Goal: Task Accomplishment & Management: Manage account settings

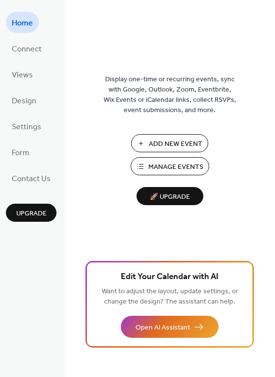
click at [156, 140] on span "Add New Event" at bounding box center [175, 144] width 53 height 10
click at [25, 52] on span "Connect" at bounding box center [27, 49] width 30 height 15
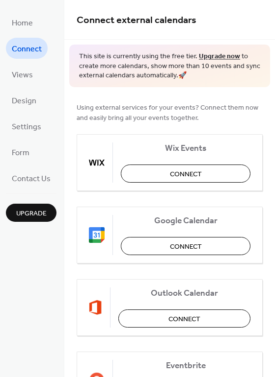
click at [40, 213] on span "Upgrade" at bounding box center [31, 214] width 30 height 10
click at [29, 75] on span "Views" at bounding box center [22, 75] width 21 height 15
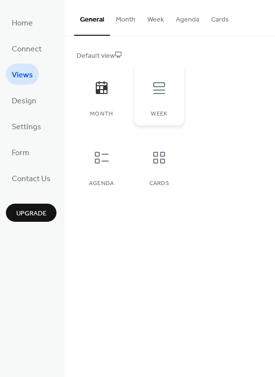
click at [158, 89] on icon at bounding box center [159, 88] width 16 height 16
click at [16, 96] on span "Design" at bounding box center [24, 101] width 25 height 15
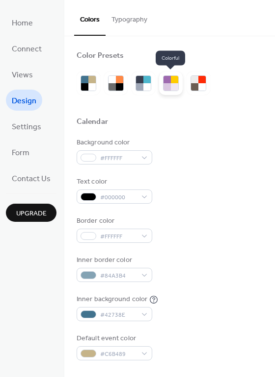
click at [169, 85] on div at bounding box center [166, 86] width 7 height 7
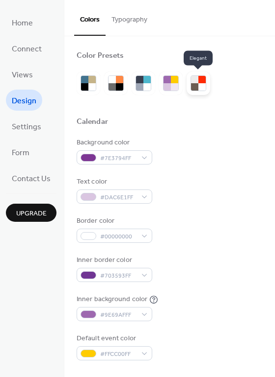
click at [201, 84] on div at bounding box center [201, 86] width 7 height 7
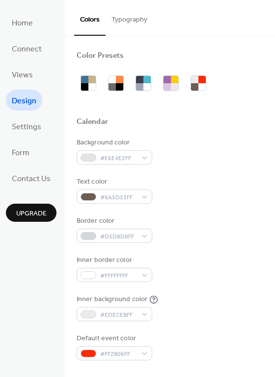
click at [118, 24] on button "Typography" at bounding box center [129, 17] width 48 height 35
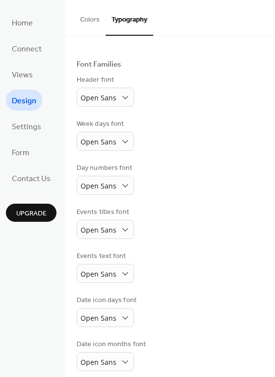
scroll to position [58, 0]
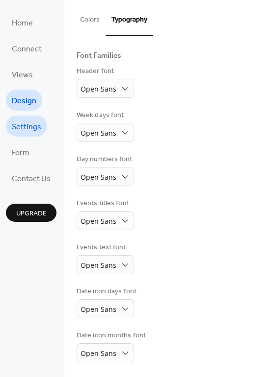
click at [30, 130] on span "Settings" at bounding box center [26, 127] width 29 height 15
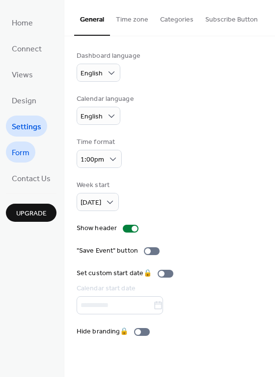
click at [30, 152] on link "Form" at bounding box center [20, 152] width 29 height 21
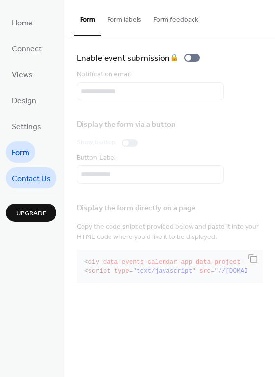
click at [29, 175] on span "Contact Us" at bounding box center [31, 179] width 39 height 15
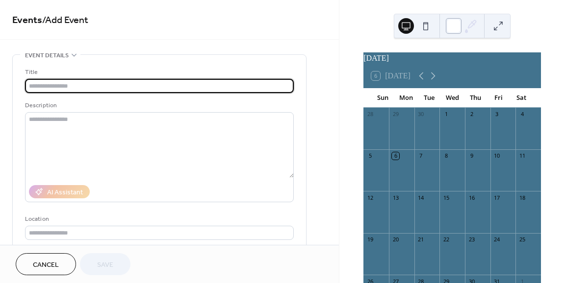
click at [450, 29] on div at bounding box center [454, 26] width 16 height 16
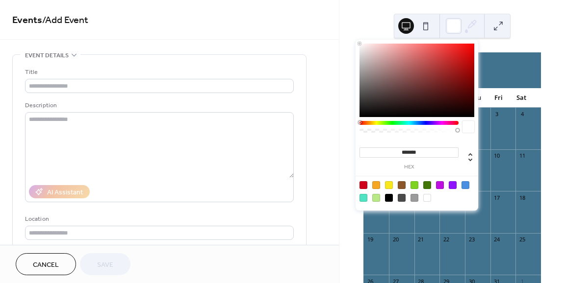
click at [434, 75] on div at bounding box center [416, 81] width 115 height 74
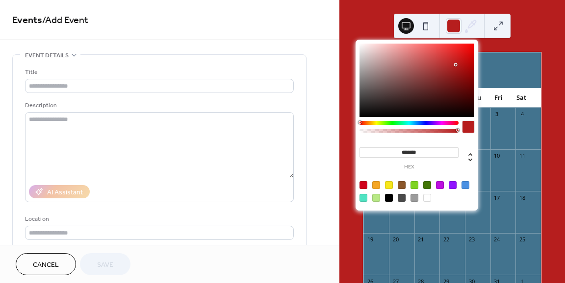
click at [455, 65] on div at bounding box center [416, 81] width 115 height 74
click at [461, 51] on div at bounding box center [416, 81] width 115 height 74
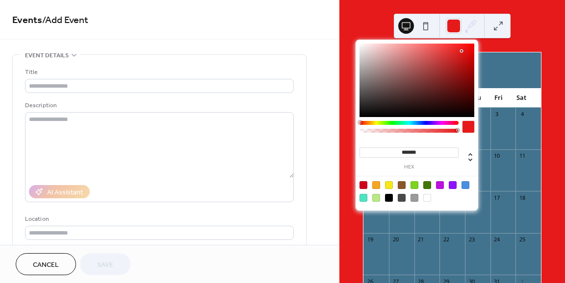
click at [360, 43] on div "******* hex" at bounding box center [416, 125] width 123 height 171
type input "*******"
click at [361, 44] on div at bounding box center [416, 81] width 115 height 74
